Goal: Check status: Check status

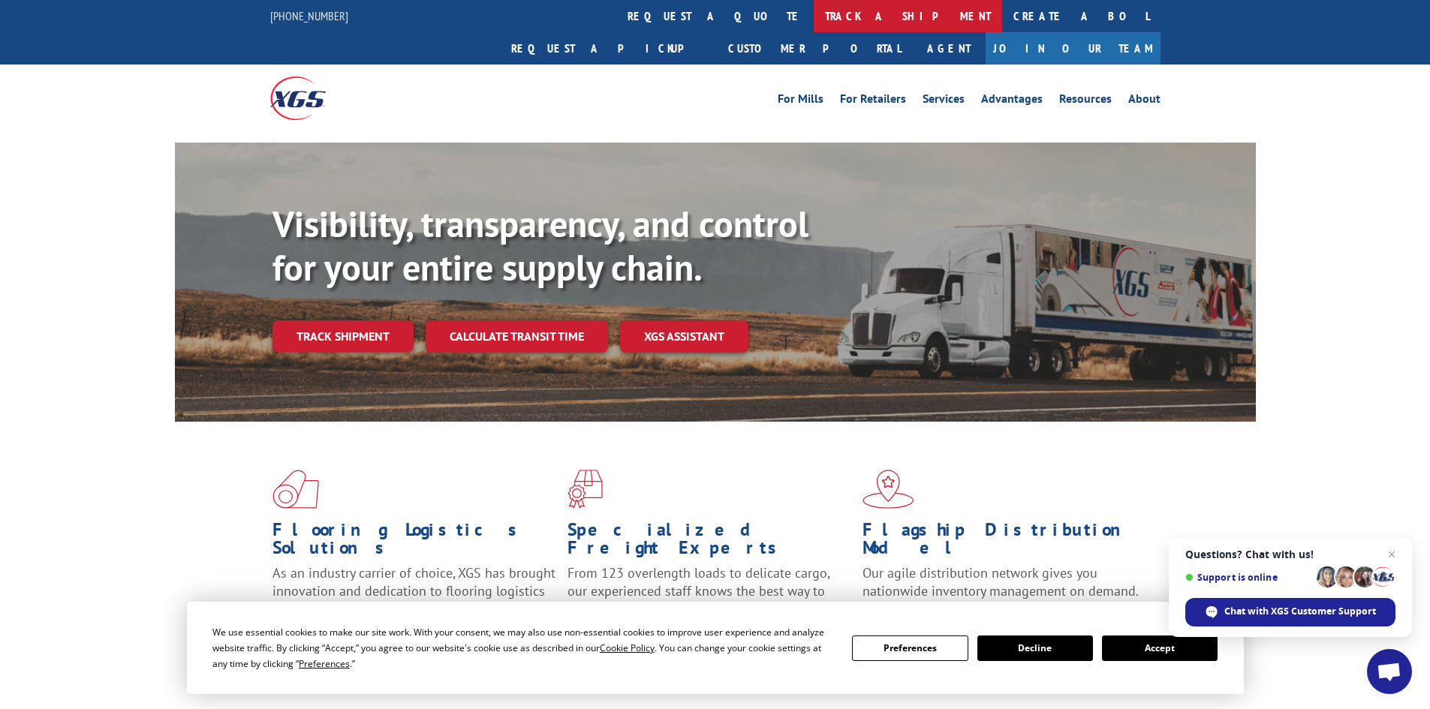
click at [814, 12] on link "track a shipment" at bounding box center [908, 16] width 188 height 32
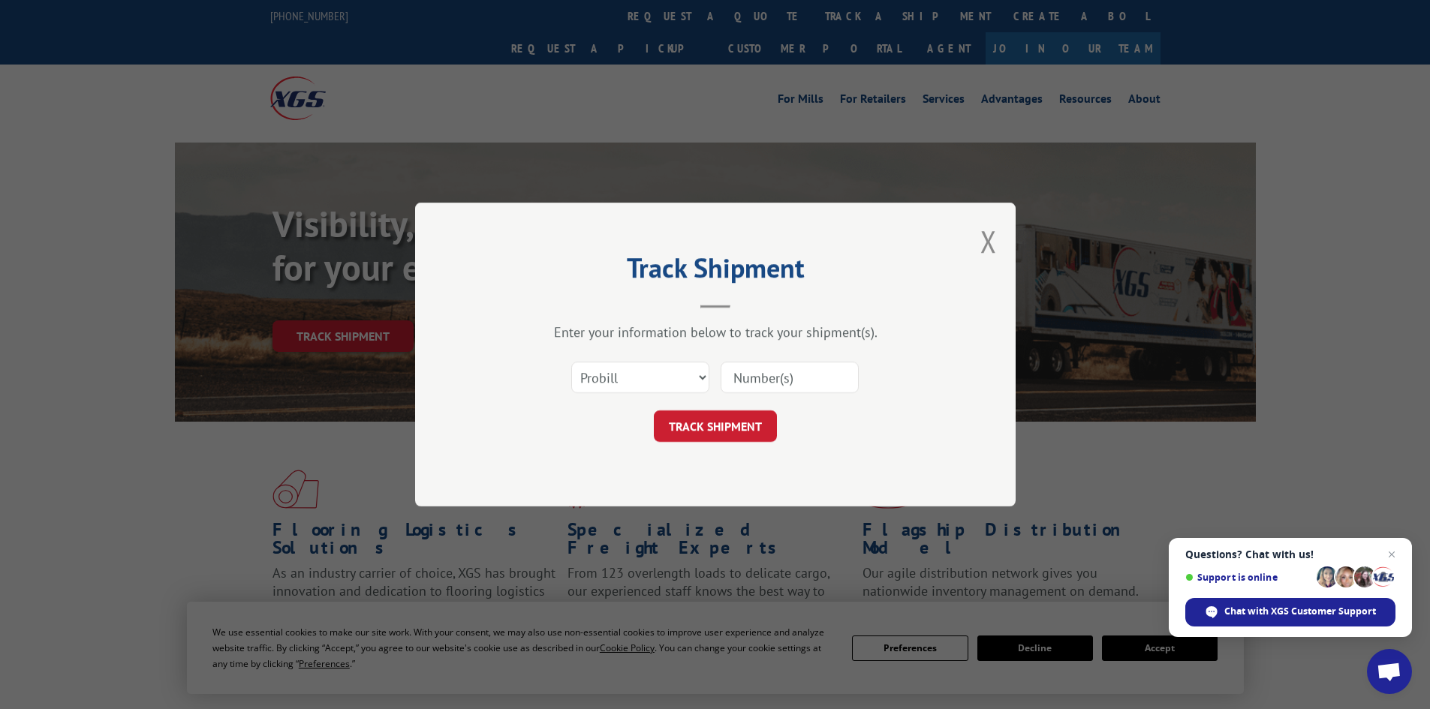
click at [766, 375] on input at bounding box center [790, 378] width 138 height 32
paste input "17612319"
type input "17612319"
click button "TRACK SHIPMENT" at bounding box center [715, 427] width 123 height 32
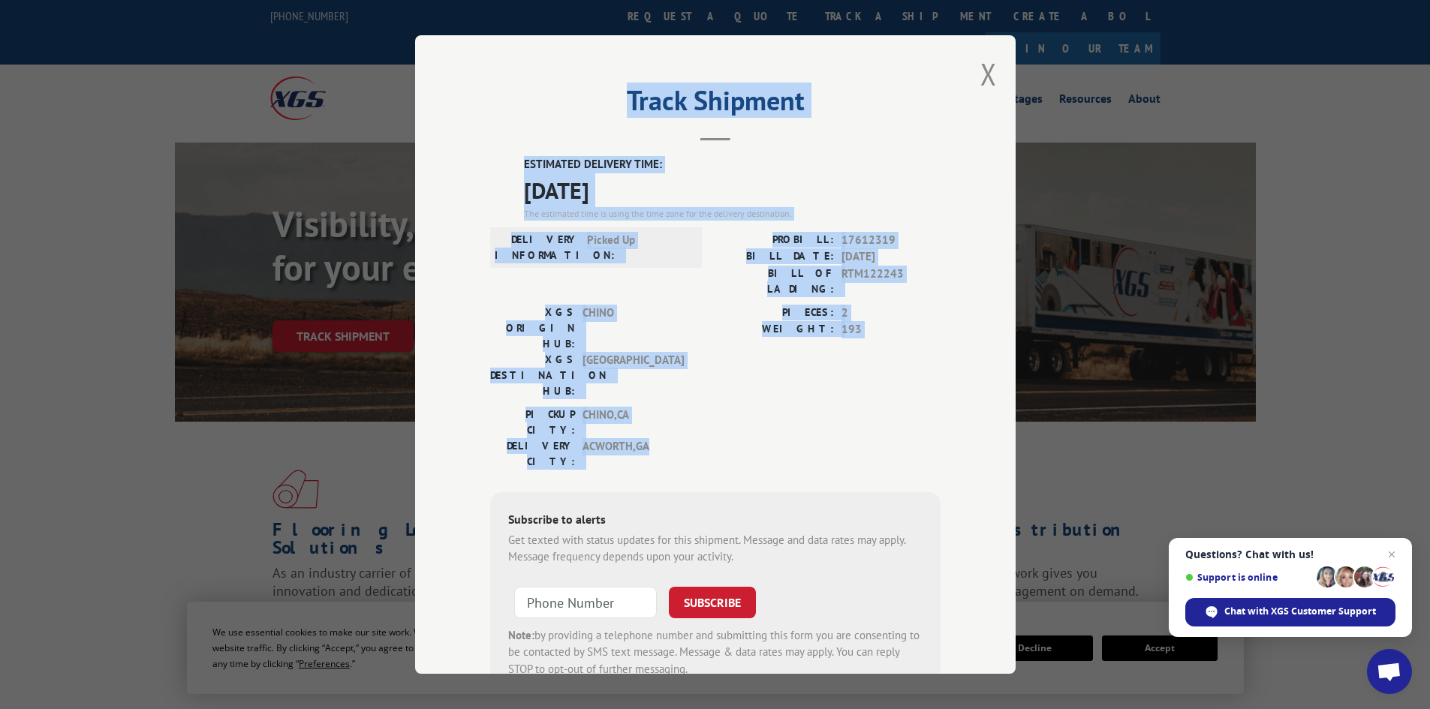
drag, startPoint x: 623, startPoint y: 102, endPoint x: 856, endPoint y: 381, distance: 363.3
click at [856, 381] on div "Track Shipment ESTIMATED DELIVERY TIME: [DATE] The estimated time is using the …" at bounding box center [715, 354] width 600 height 639
drag, startPoint x: 850, startPoint y: 266, endPoint x: 706, endPoint y: 348, distance: 166.1
click at [706, 407] on div "PICKUP CITY: [GEOGRAPHIC_DATA] , CA DELIVERY CITY: [GEOGRAPHIC_DATA] , [GEOGRAP…" at bounding box center [715, 442] width 450 height 71
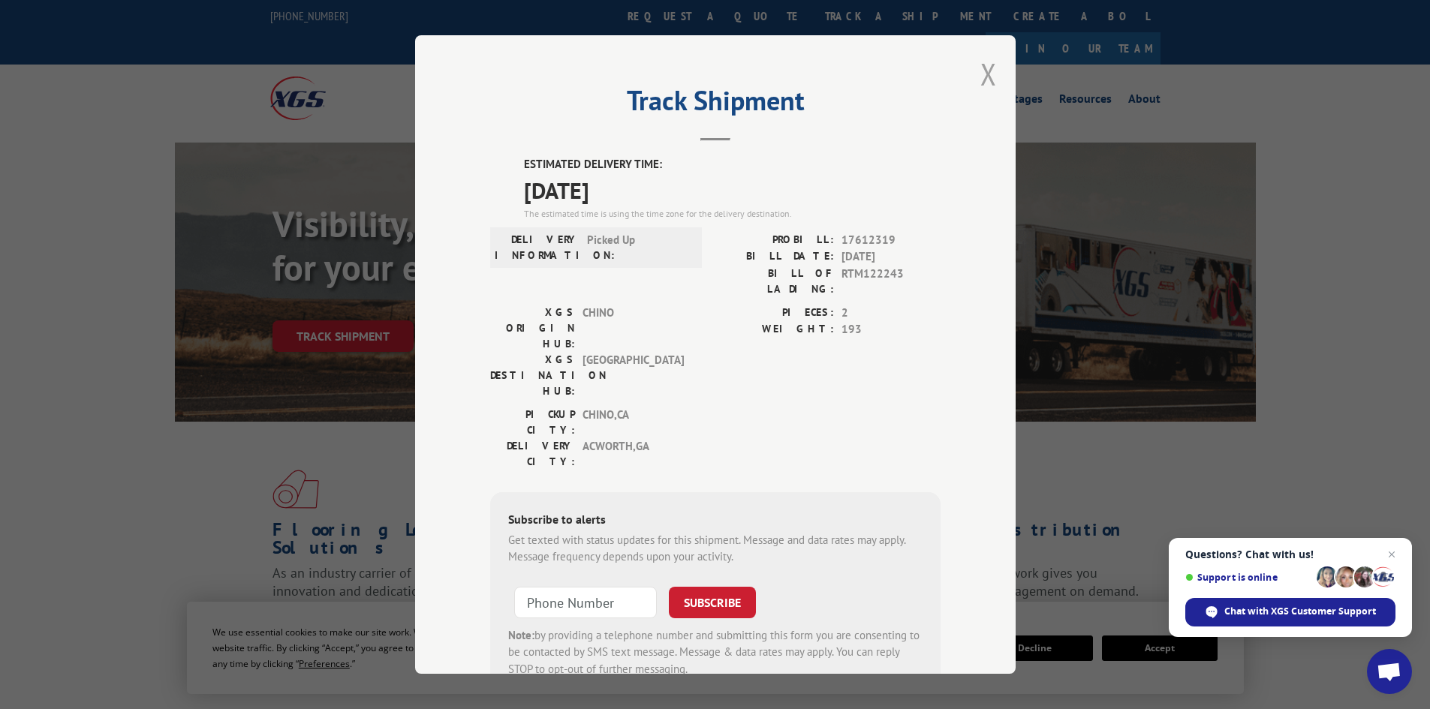
click at [981, 77] on button "Close modal" at bounding box center [988, 74] width 17 height 40
